Goal: Task Accomplishment & Management: Manage account settings

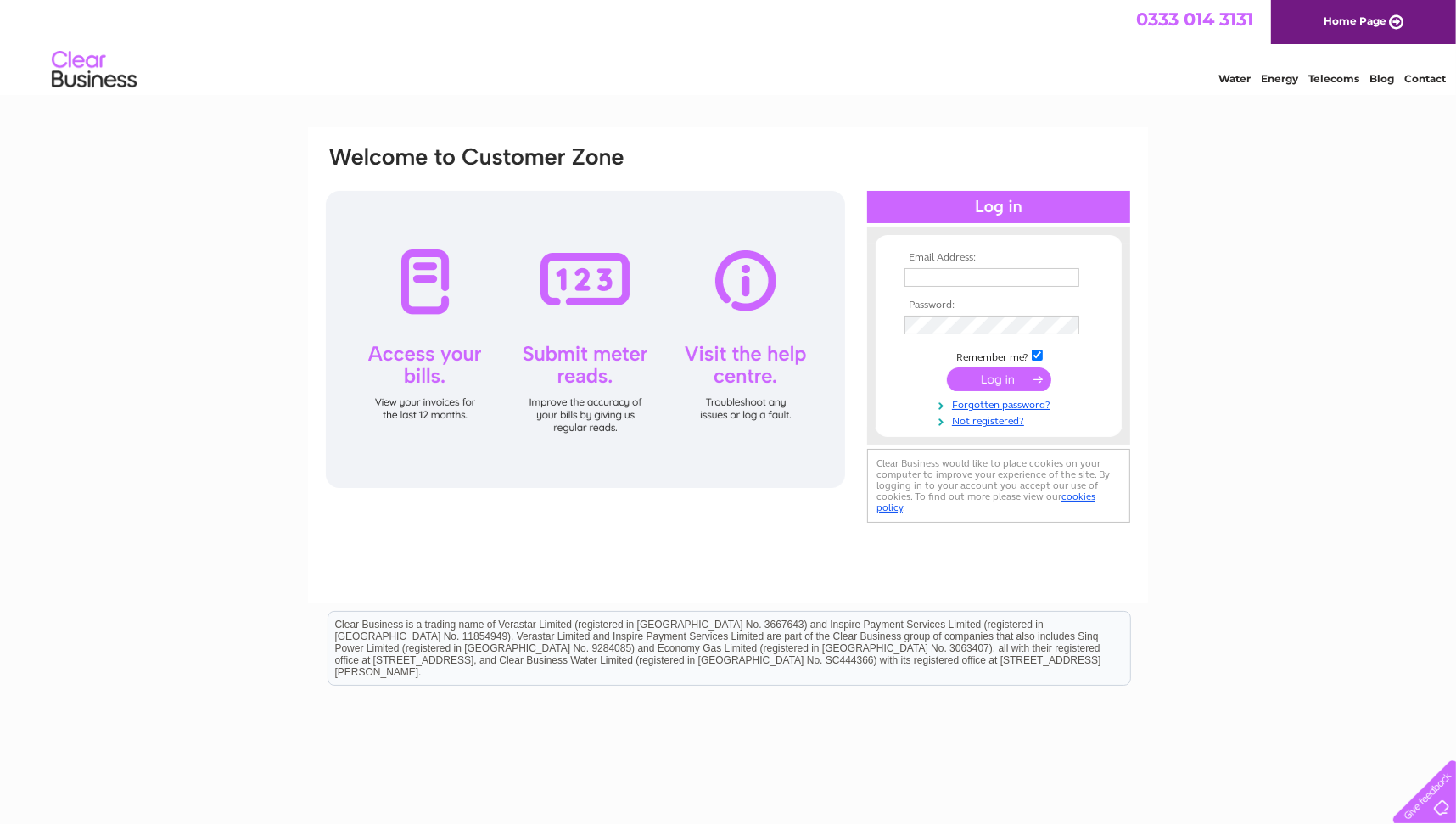
click at [1048, 287] on td at bounding box center [998, 277] width 197 height 27
click at [1045, 279] on input "text" at bounding box center [993, 278] width 175 height 19
type input "[EMAIL_ADDRESS][DOMAIN_NAME]"
click at [995, 383] on input "submit" at bounding box center [999, 380] width 105 height 24
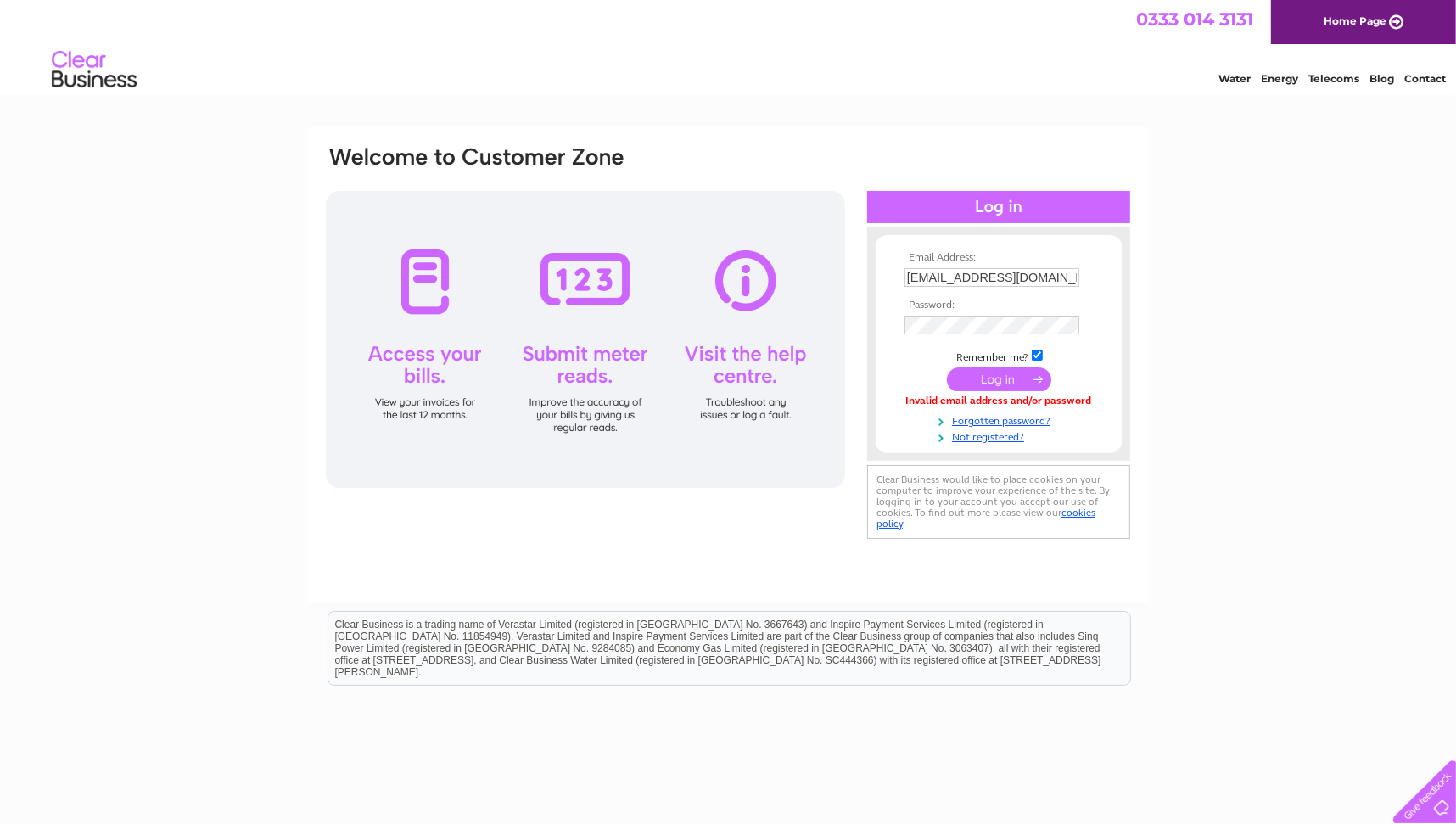
click at [987, 381] on input "submit" at bounding box center [999, 379] width 105 height 24
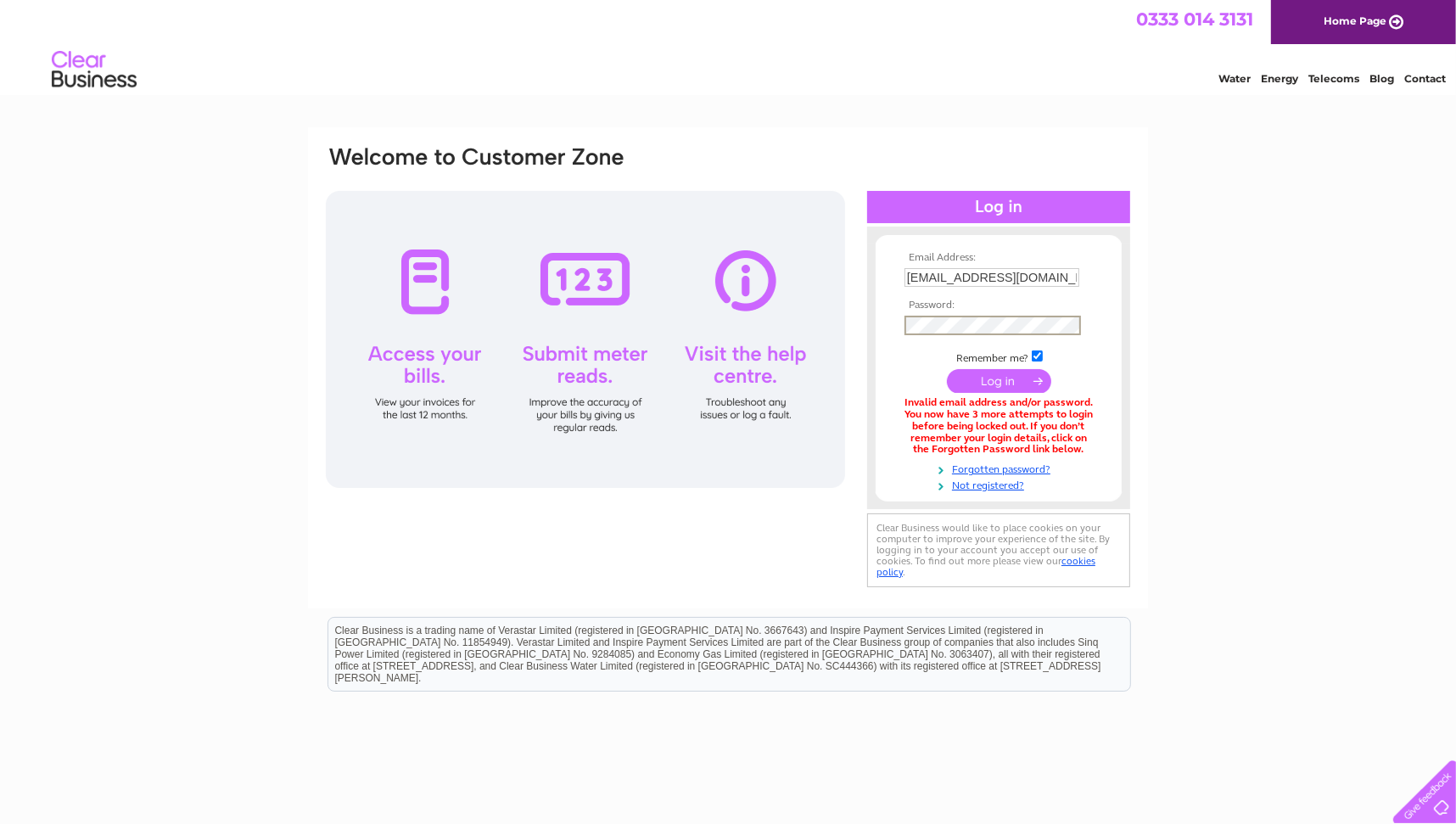
click at [1015, 385] on input "submit" at bounding box center [999, 380] width 105 height 24
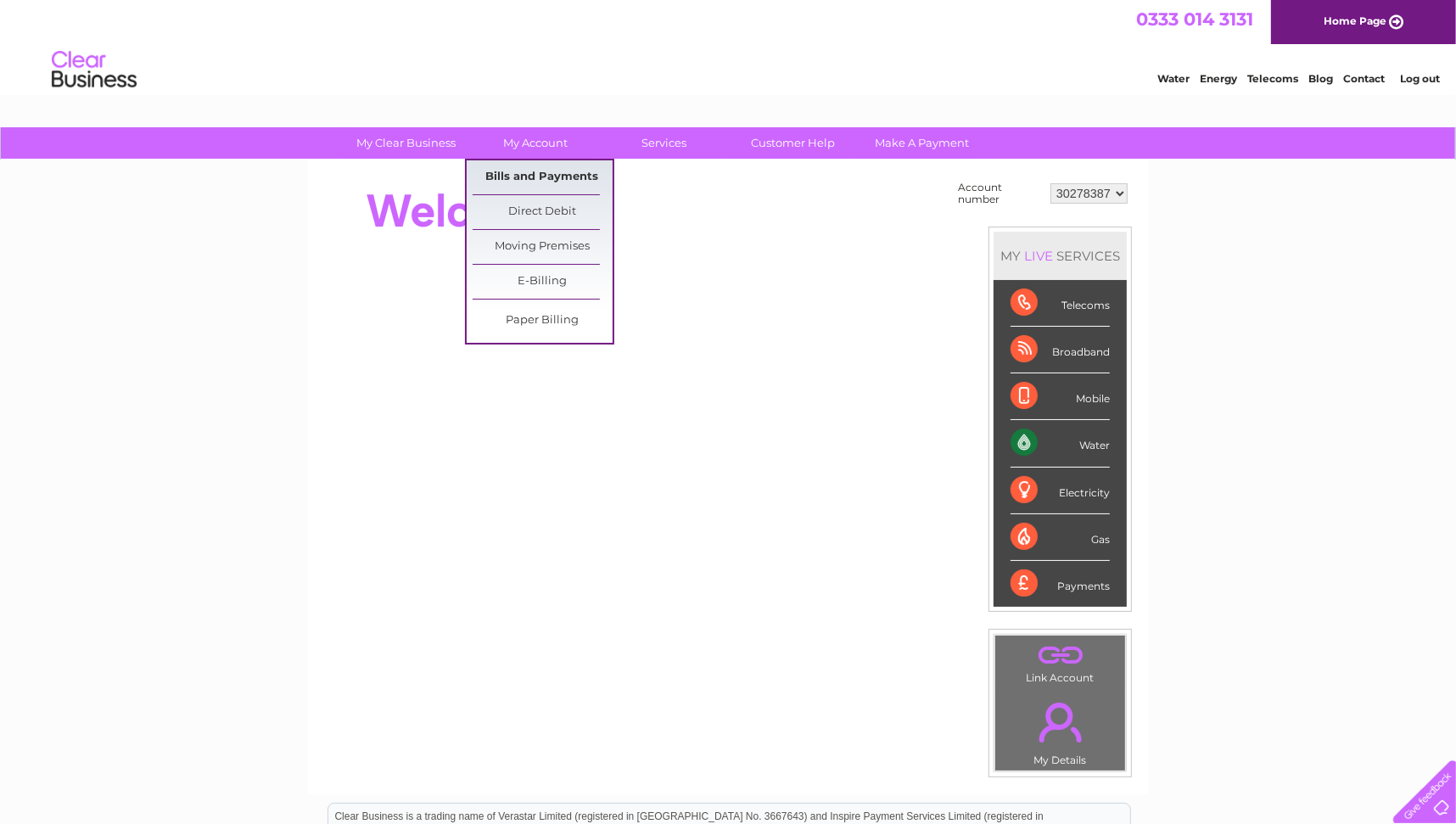
click at [525, 178] on link "Bills and Payments" at bounding box center [542, 177] width 140 height 34
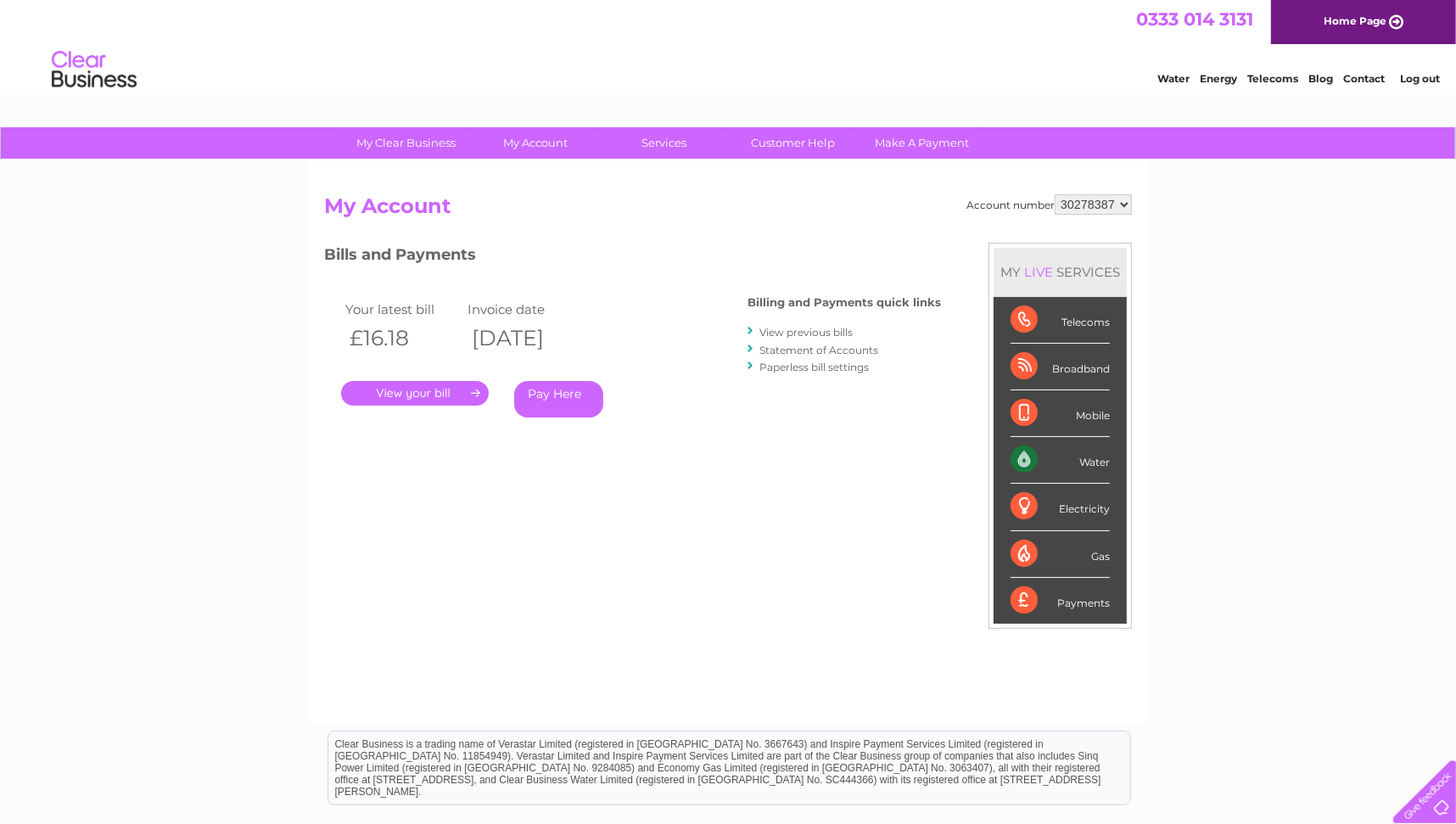
click at [428, 395] on link "." at bounding box center [414, 394] width 148 height 24
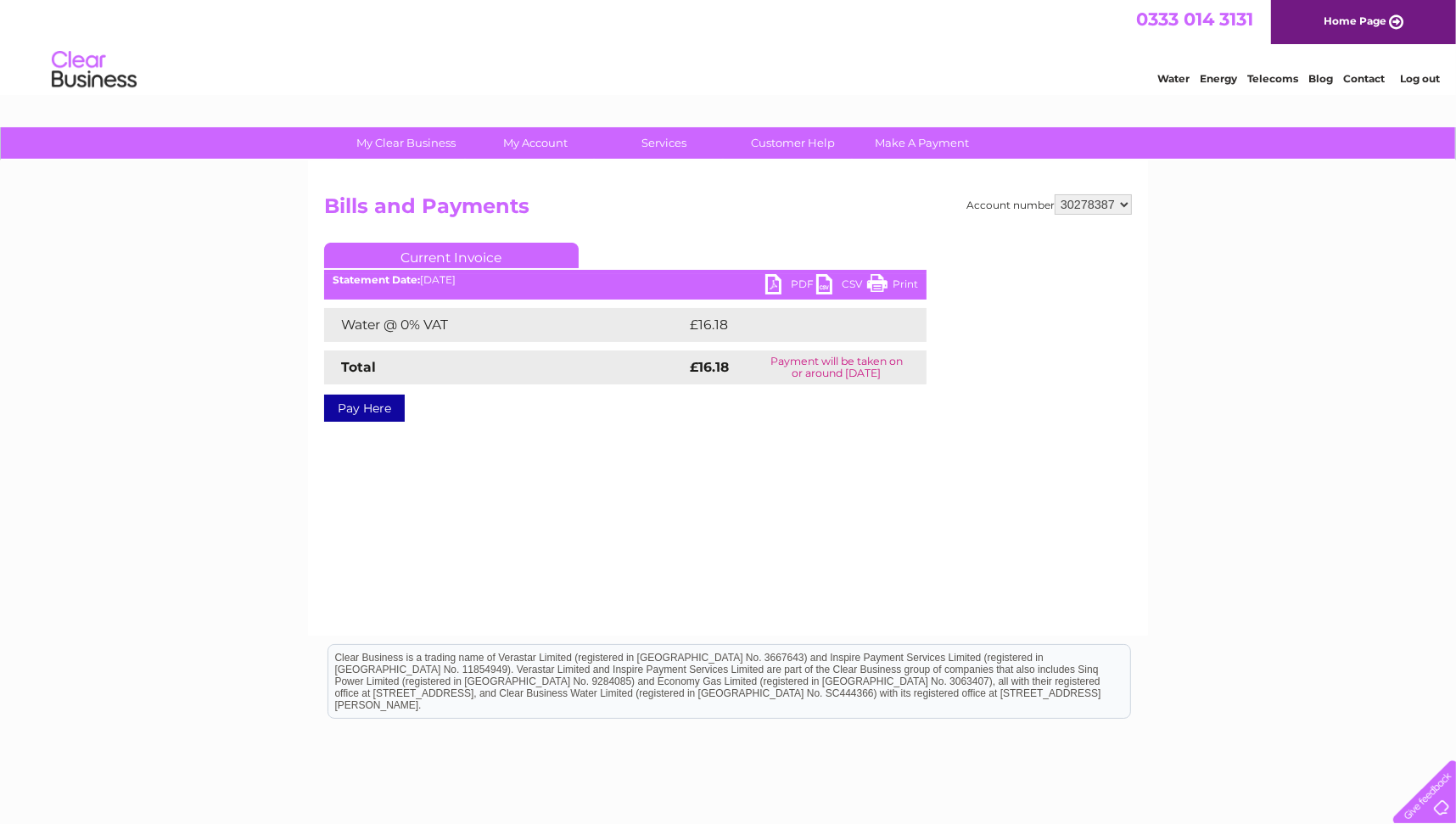
click at [775, 278] on link "PDF" at bounding box center [791, 286] width 51 height 24
